Goal: Information Seeking & Learning: Learn about a topic

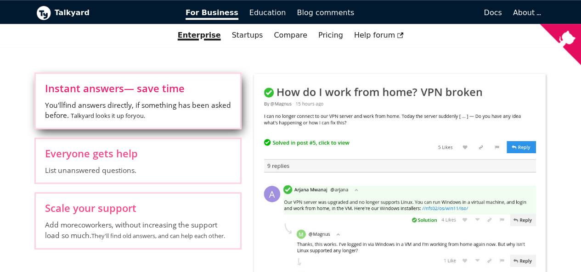
scroll to position [413, 0]
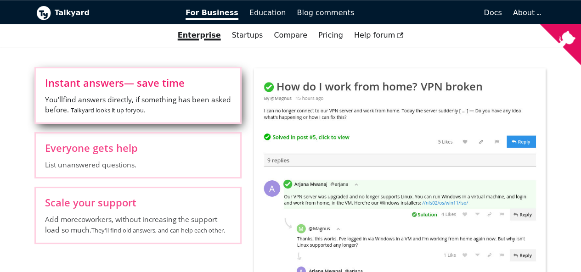
click at [133, 43] on div "Enterprise Startups Compare Zendesk HubSpot StackOverflow for Teams Discourse R…" at bounding box center [290, 36] width 581 height 16
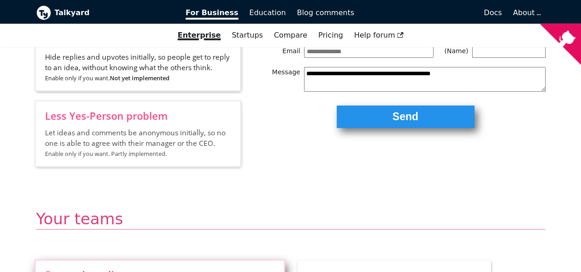
scroll to position [1148, 0]
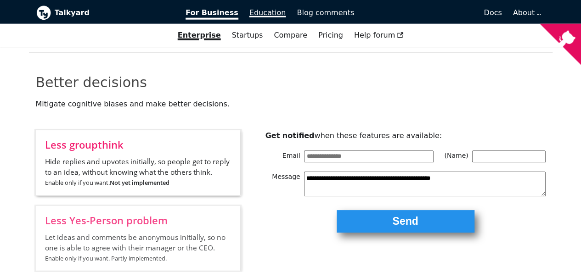
click at [256, 14] on span "Education" at bounding box center [267, 12] width 37 height 9
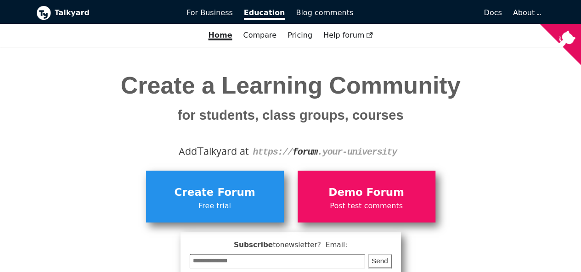
click at [39, 67] on div "Create a Learning Community for students, class groups, courses Add T alkyard a…" at bounding box center [290, 103] width 509 height 112
click at [29, 89] on div "Create a Learning Community for students, class groups, courses Add T alkyard a…" at bounding box center [290, 103] width 523 height 112
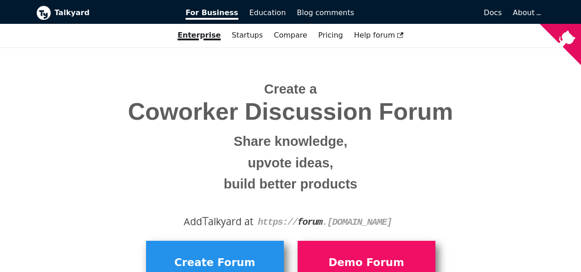
scroll to position [1148, 0]
